Goal: Find specific page/section: Find specific page/section

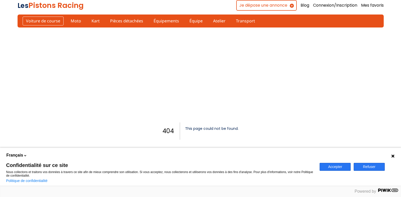
click at [37, 21] on link "Voiture de course" at bounding box center [43, 21] width 41 height 9
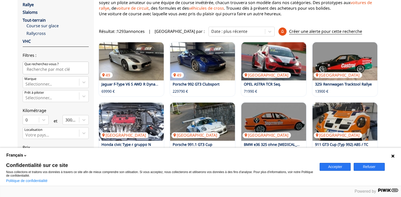
scroll to position [102, 0]
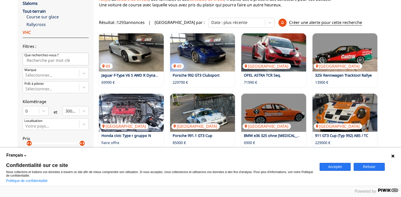
click at [27, 33] on link "VHC" at bounding box center [27, 32] width 8 height 6
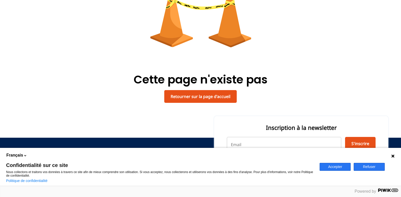
scroll to position [89, 0]
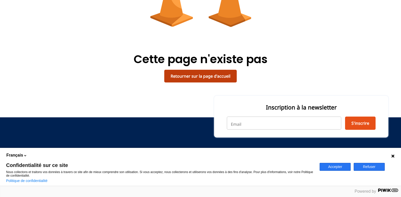
click at [195, 73] on link "Retourner sur la page d'accueil" at bounding box center [200, 76] width 72 height 13
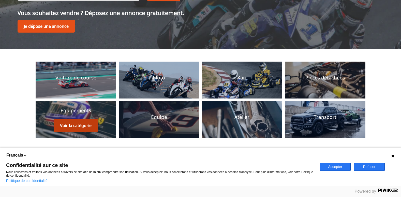
scroll to position [76, 0]
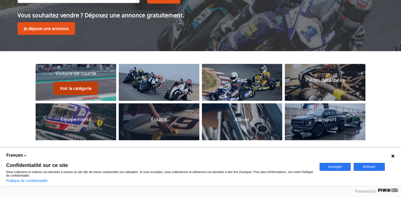
click at [80, 83] on button "Voir la catégorie" at bounding box center [76, 88] width 44 height 13
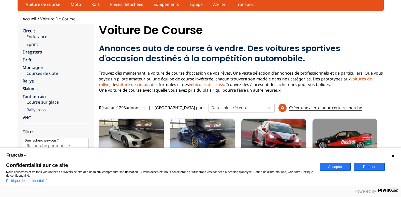
scroll to position [25, 0]
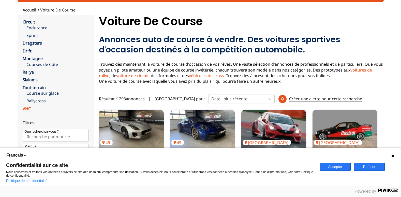
click at [28, 109] on link "VHC" at bounding box center [27, 109] width 8 height 6
